Goal: Task Accomplishment & Management: Use online tool/utility

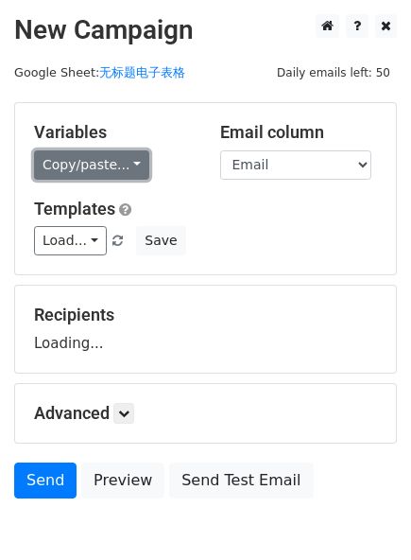
click at [93, 160] on link "Copy/paste..." at bounding box center [91, 164] width 115 height 29
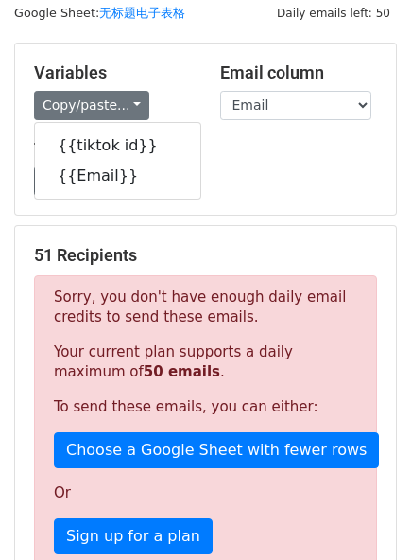
scroll to position [61, 0]
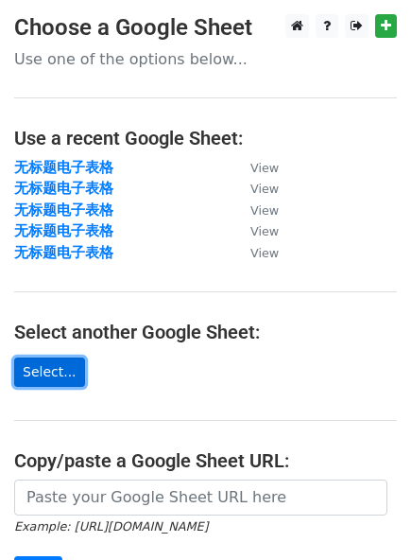
click at [53, 377] on link "Select..." at bounding box center [49, 371] width 71 height 29
click at [55, 367] on link "Select..." at bounding box center [49, 371] width 71 height 29
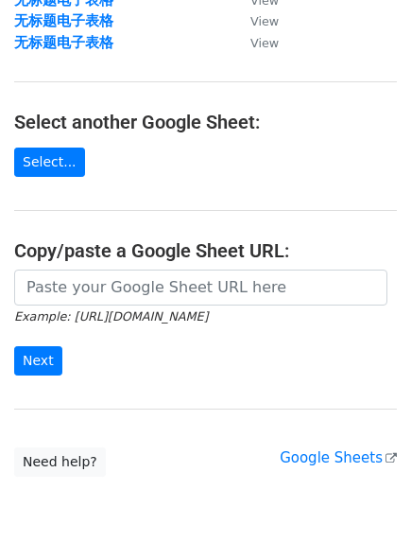
scroll to position [273, 0]
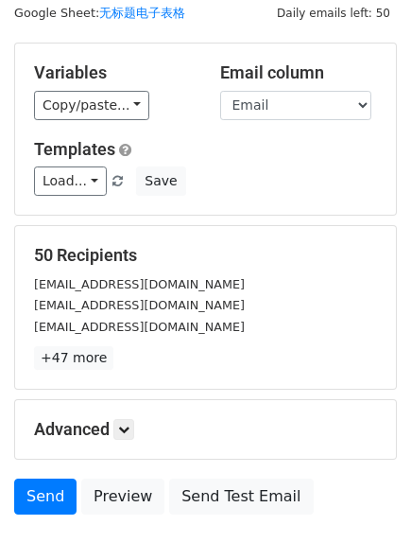
scroll to position [59, 0]
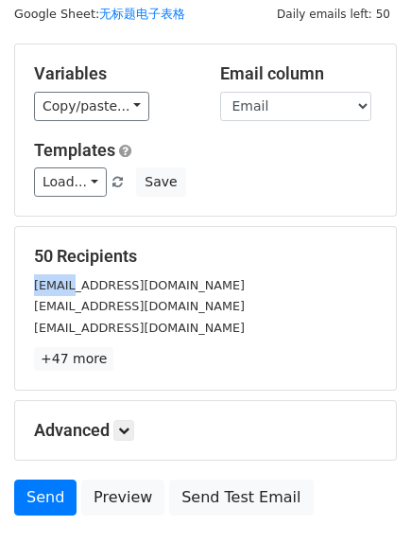
drag, startPoint x: 71, startPoint y: 288, endPoint x: 24, endPoint y: 290, distance: 47.4
click at [24, 290] on div "[EMAIL_ADDRESS][DOMAIN_NAME]" at bounding box center [206, 285] width 372 height 22
copy small "gabbie"
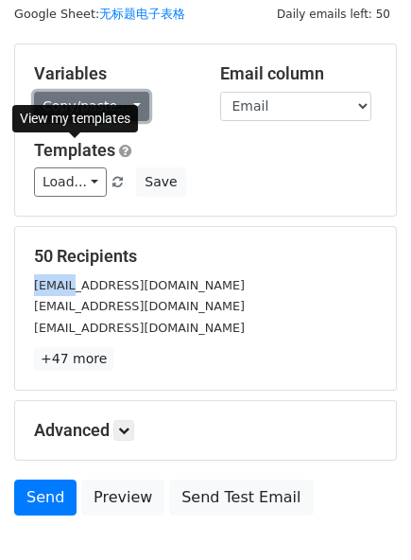
click at [105, 110] on link "Copy/paste..." at bounding box center [91, 106] width 115 height 29
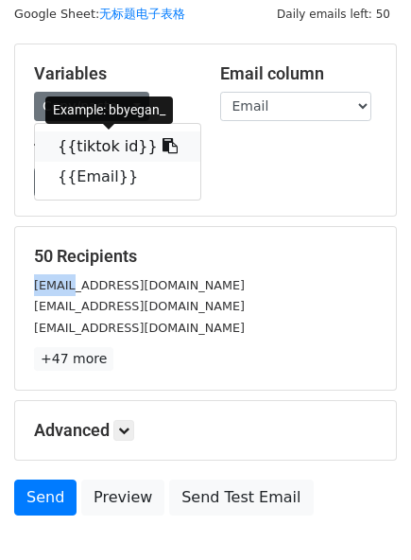
click at [163, 148] on icon at bounding box center [170, 145] width 15 height 15
copy small "gabbie"
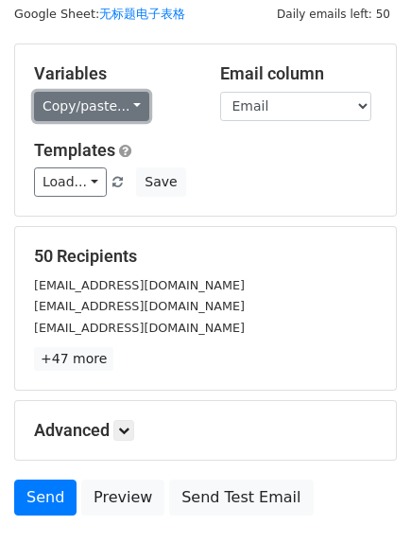
click at [120, 109] on link "Copy/paste..." at bounding box center [91, 106] width 115 height 29
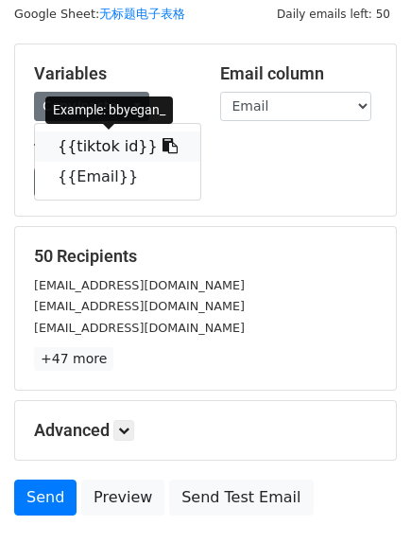
click at [163, 143] on icon at bounding box center [170, 145] width 15 height 15
